Goal: Task Accomplishment & Management: Complete application form

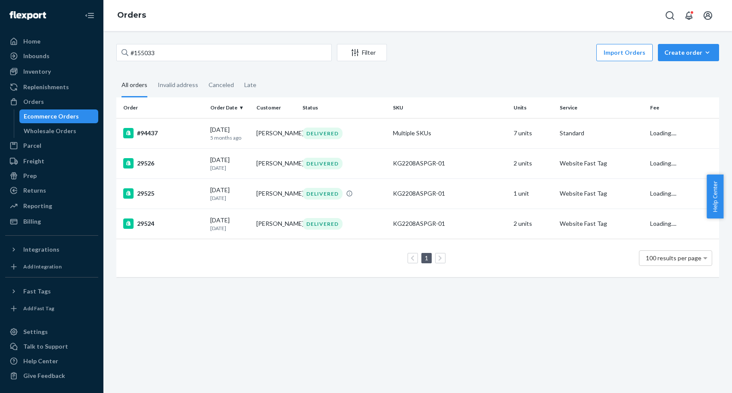
type input "#155033"
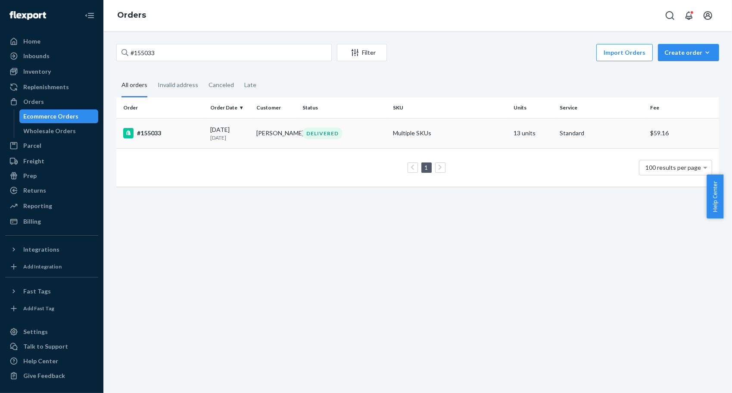
click at [163, 129] on div "#155033" at bounding box center [163, 133] width 80 height 10
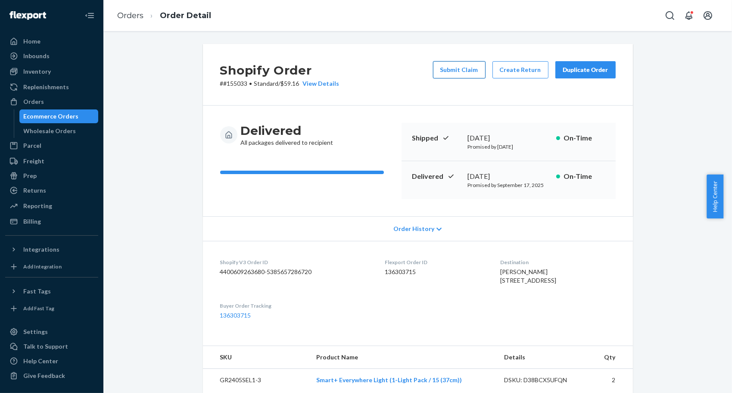
click at [455, 74] on button "Submit Claim" at bounding box center [459, 69] width 53 height 17
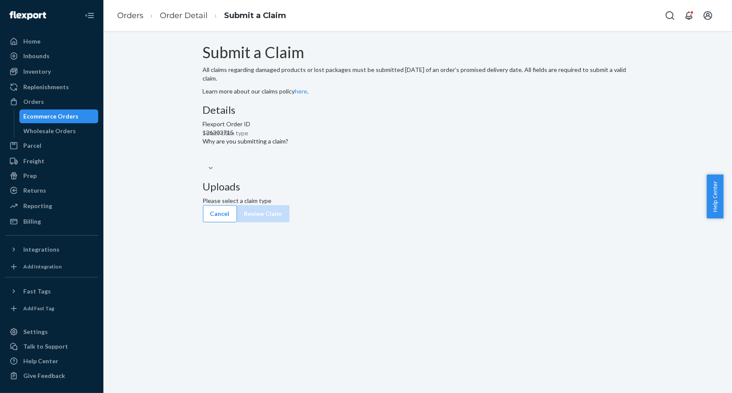
click at [338, 164] on div "Select claim type" at bounding box center [418, 158] width 430 height 10
click at [204, 163] on input "Why are you submitting a claim? Select claim type" at bounding box center [203, 158] width 1 height 9
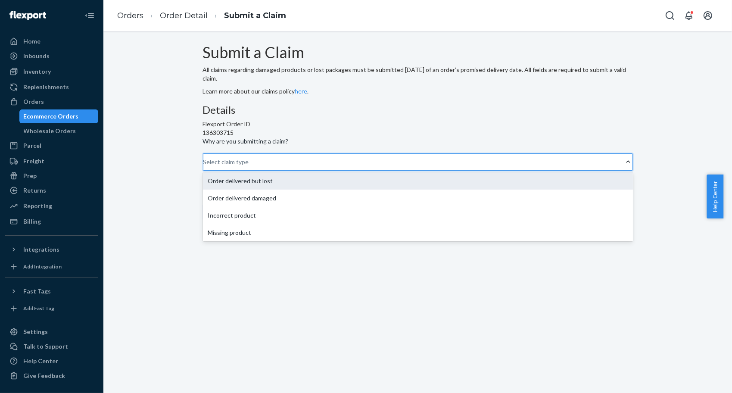
click at [341, 190] on div "Order delivered but lost" at bounding box center [418, 180] width 430 height 17
click at [204, 166] on input "Why are you submitting a claim? option Order delivered but lost focused, 0 of 4…" at bounding box center [203, 162] width 1 height 9
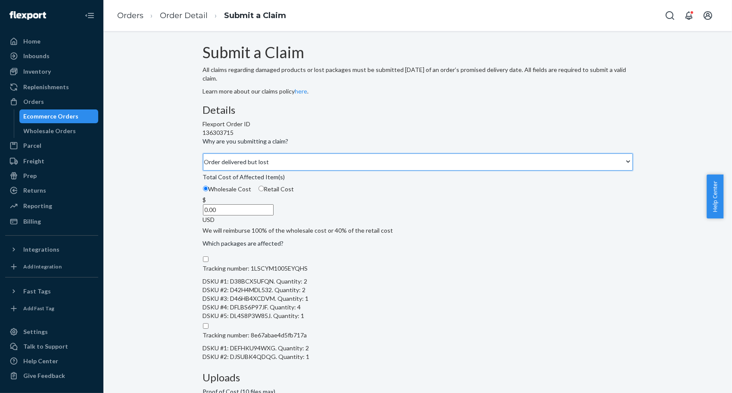
click at [294, 193] on span "Retail Cost" at bounding box center [279, 188] width 30 height 7
click at [264, 191] on input "Retail Cost" at bounding box center [262, 189] width 6 height 6
radio input "true"
radio input "false"
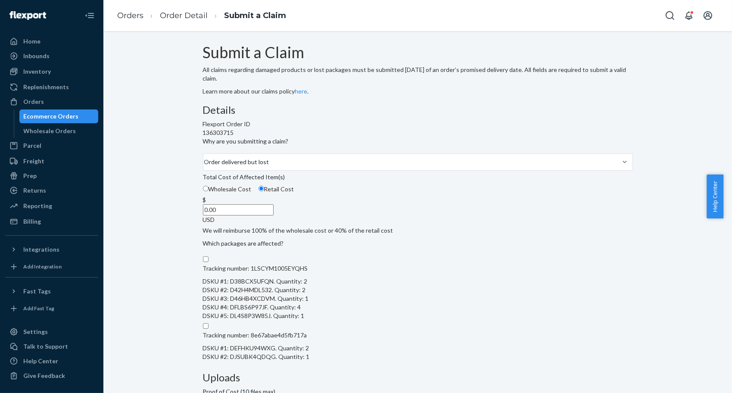
scroll to position [109, 0]
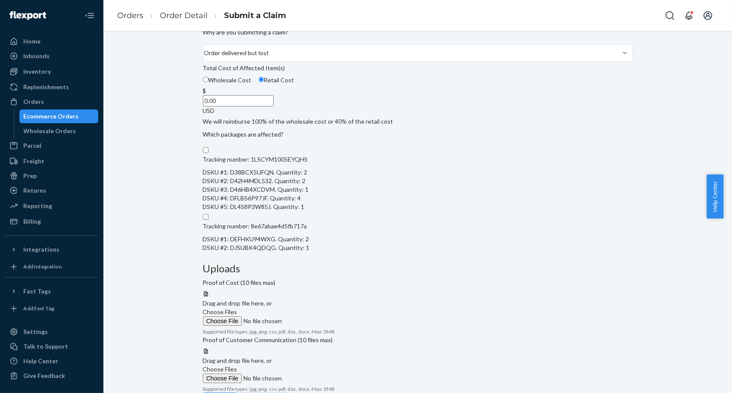
click at [309, 185] on p "DSKU #2: D42H4MDL532. Quantity: 2" at bounding box center [256, 181] width 106 height 9
click at [209, 153] on input "Tracking number: 1LSCYM1005EYQHS DSKU #1: D38BCX5UFQN. Quantity: 2 DSKU #2: D42…" at bounding box center [206, 150] width 6 height 6
checkbox input "true"
click at [310, 252] on div "Tracking number: 8e67abae4d5fb717a DSKU #1: DEFHKU94WXG. Quantity: 2 DSKU #2: D…" at bounding box center [256, 237] width 107 height 30
click at [209, 220] on input "Tracking number: 8e67abae4d5fb717a DSKU #1: DEFHKU94WXG. Quantity: 2 DSKU #2: D…" at bounding box center [206, 217] width 6 height 6
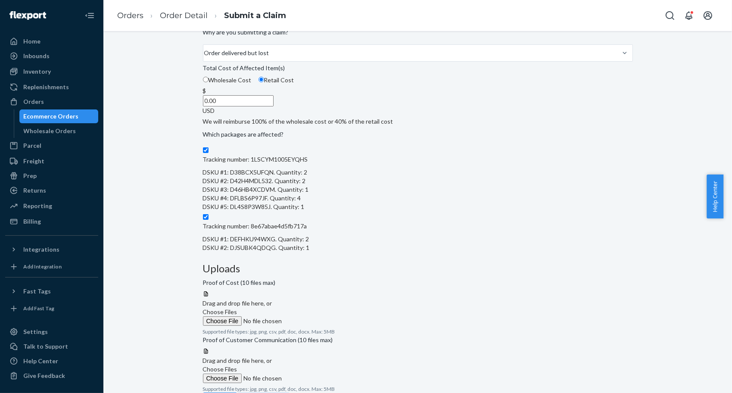
checkbox input "true"
click at [274, 106] on input "0.00" at bounding box center [238, 100] width 71 height 11
paste input "441.08"
type input "441.08"
click at [320, 308] on label "Choose Files" at bounding box center [261, 317] width 117 height 18
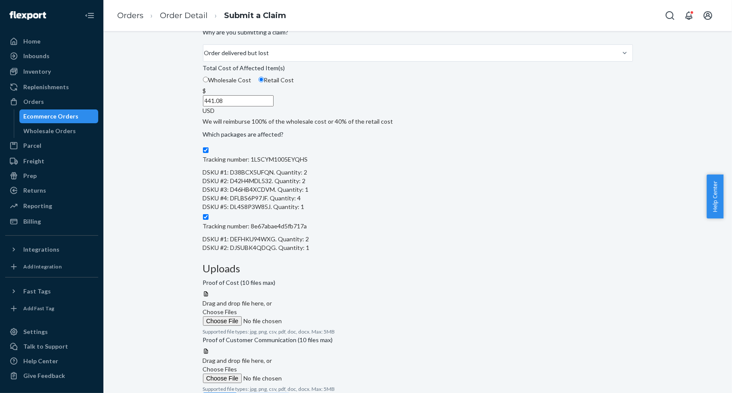
click at [320, 316] on input "Choose Files" at bounding box center [261, 320] width 117 height 9
click at [238, 308] on span "Choose Files" at bounding box center [220, 311] width 34 height 7
click at [320, 316] on input "Choose Files" at bounding box center [261, 320] width 117 height 9
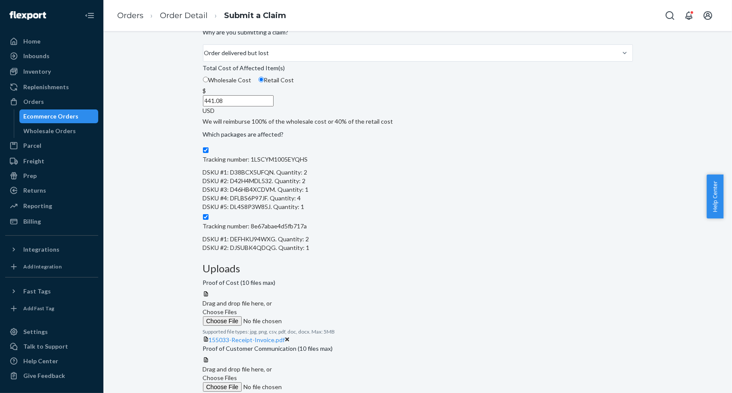
click at [238, 374] on span "Choose Files" at bounding box center [220, 377] width 34 height 7
click at [320, 382] on input "Choose Files" at bounding box center [261, 386] width 117 height 9
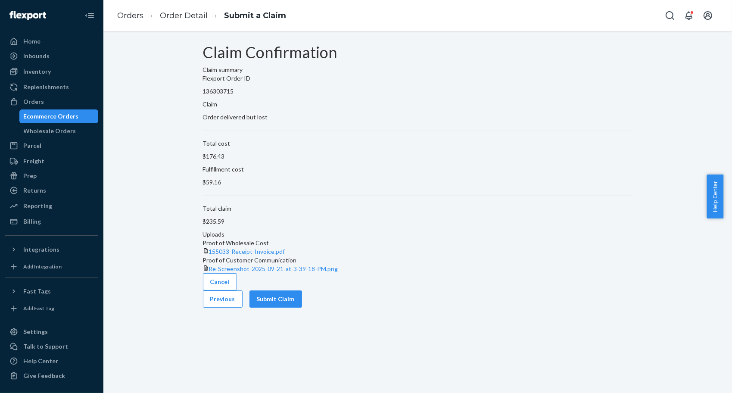
scroll to position [0, 0]
drag, startPoint x: 311, startPoint y: 237, endPoint x: 365, endPoint y: 243, distance: 54.2
click at [320, 226] on p "$235.59" at bounding box center [418, 221] width 430 height 9
click at [302, 308] on button "Submit Claim" at bounding box center [276, 299] width 53 height 17
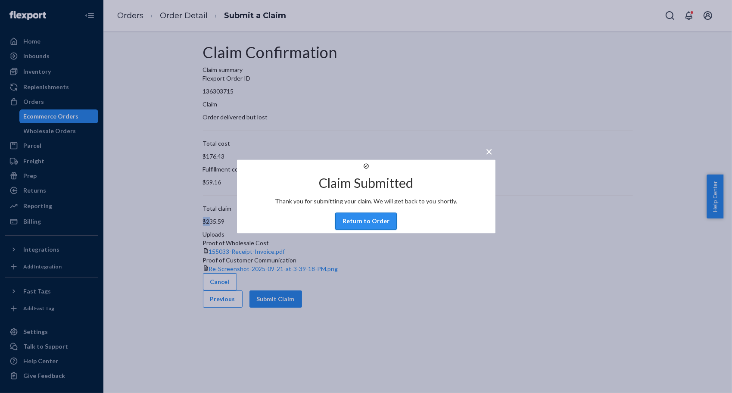
click at [369, 228] on button "Return to Order" at bounding box center [366, 221] width 62 height 17
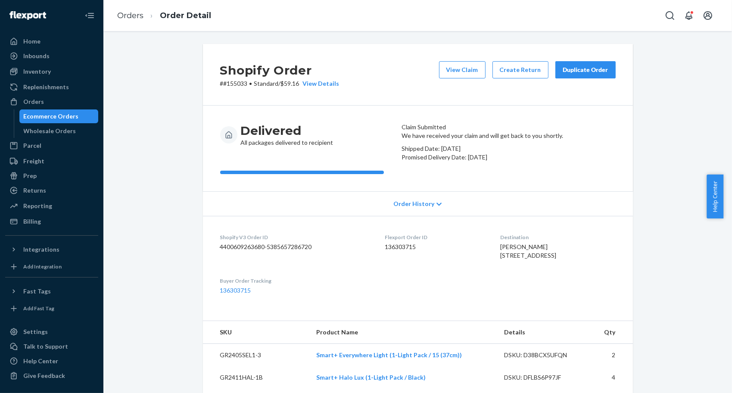
click at [237, 86] on p "# #155033 • Standard / $59.16 View Details" at bounding box center [279, 83] width 119 height 9
copy p "155033"
